Goal: Find specific page/section: Find specific page/section

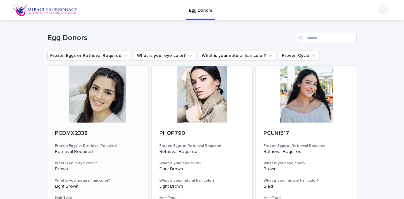
click at [120, 103] on div at bounding box center [97, 94] width 101 height 57
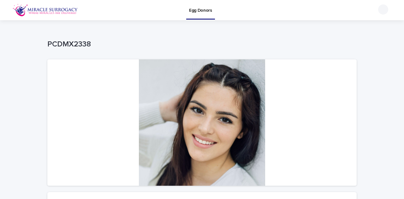
click at [22, 12] on img at bounding box center [45, 10] width 65 height 13
